Goal: Find specific page/section: Find specific page/section

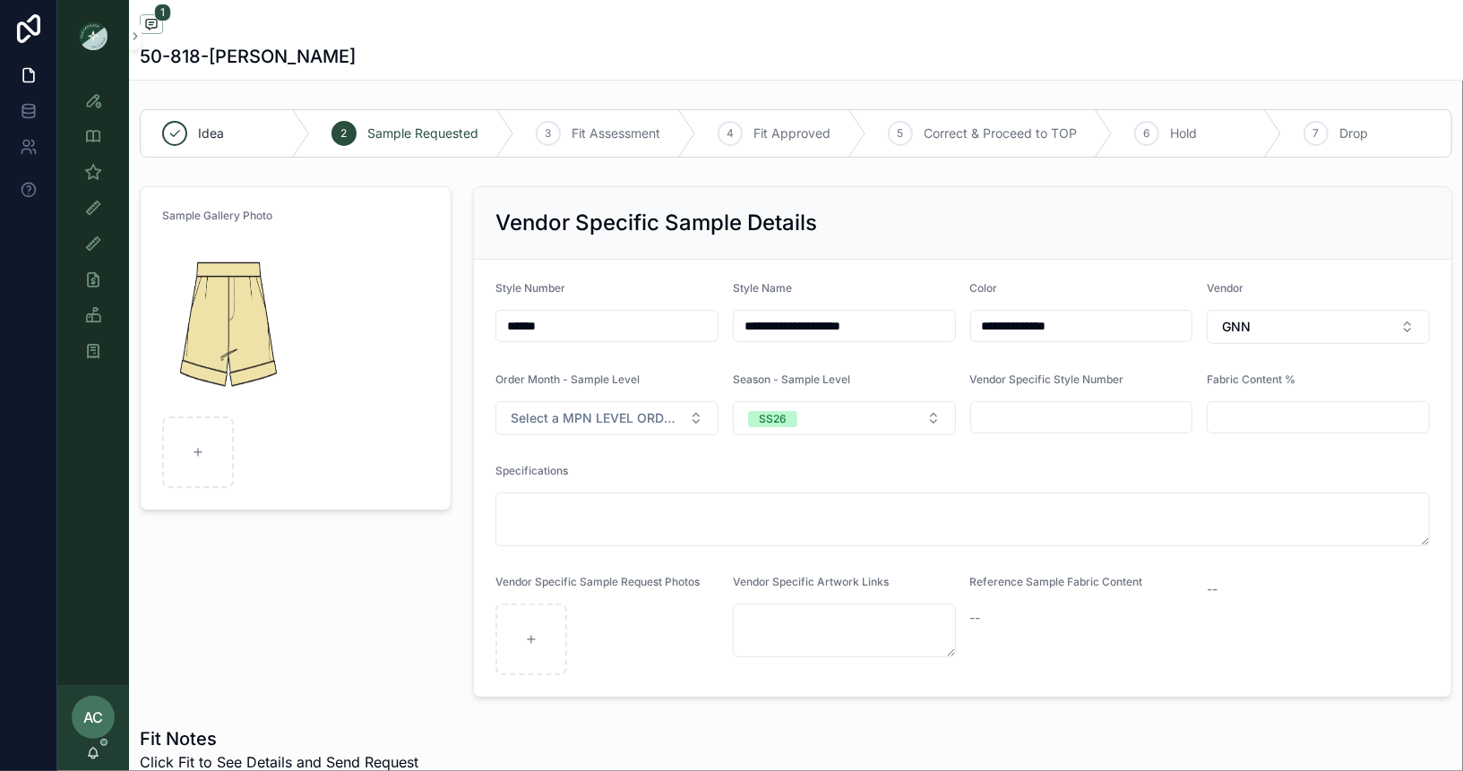
scroll to position [592, 0]
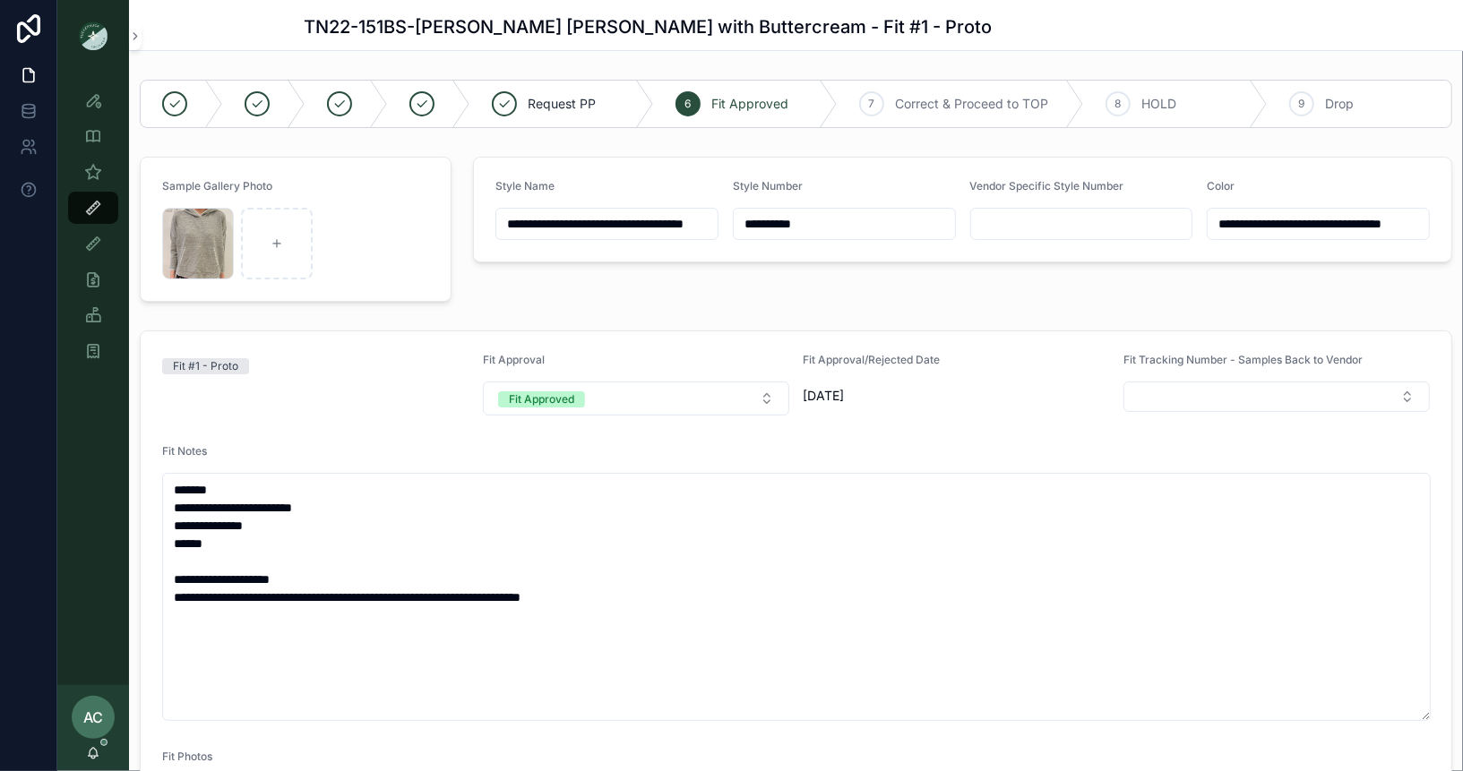
scroll to position [1037, 0]
